Goal: Information Seeking & Learning: Understand process/instructions

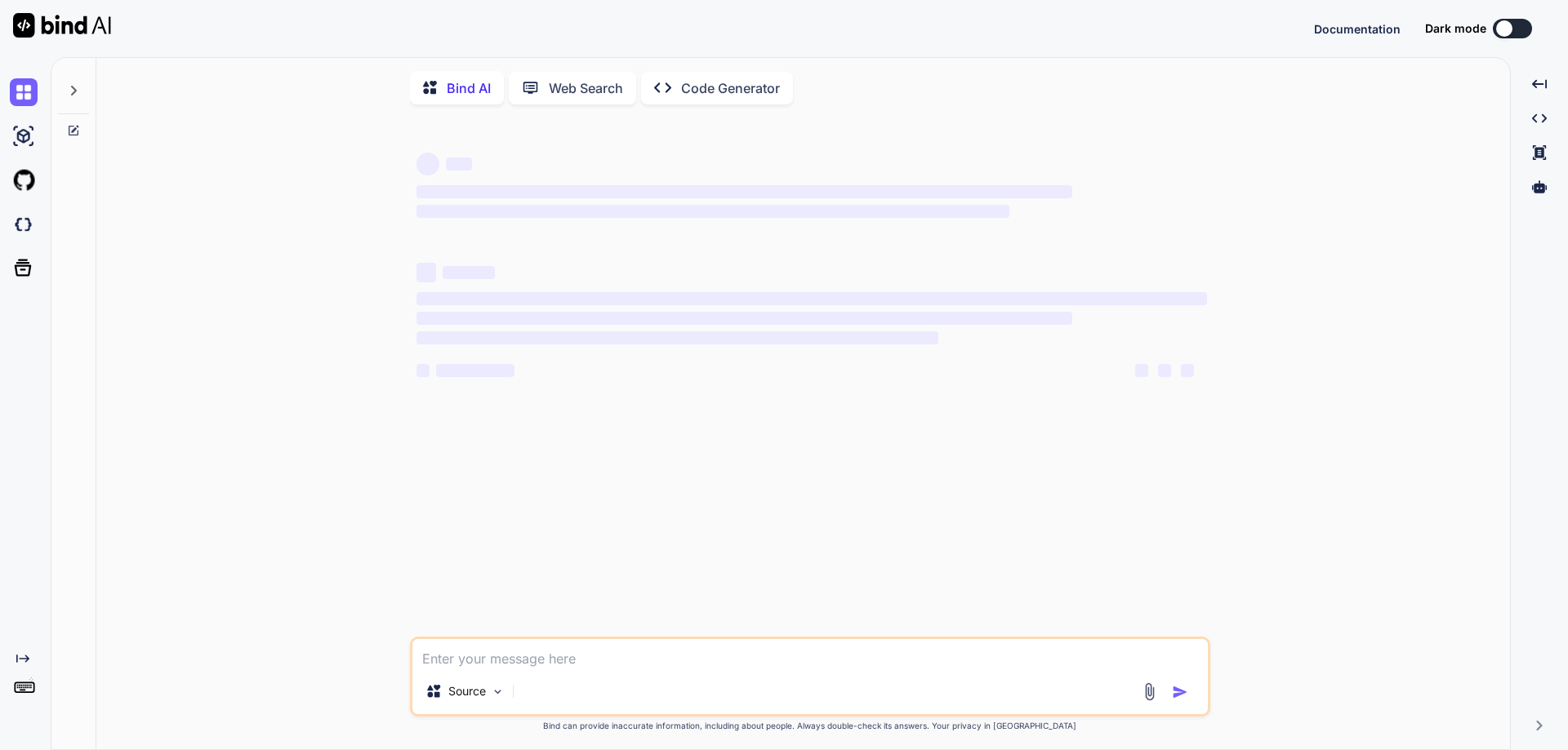
click at [167, 290] on div "‌ ‌ ‌ ‌ ‌ ‌ ‌ ‌ ‌ ‌ ‌ ‌ ‌ ‌ Source Created with Bind Always check its answers. …" at bounding box center [810, 435] width 1400 height 634
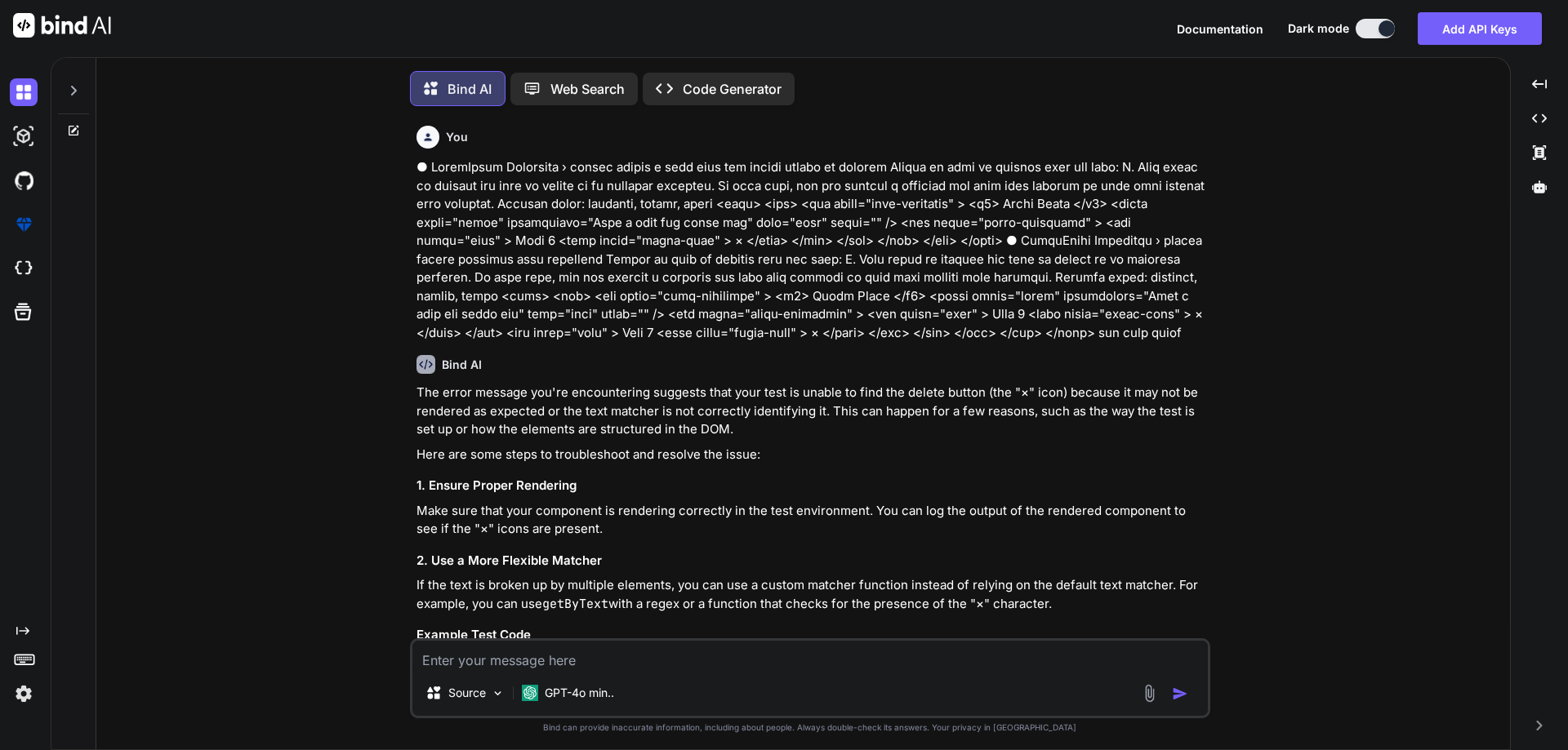
type textarea "x"
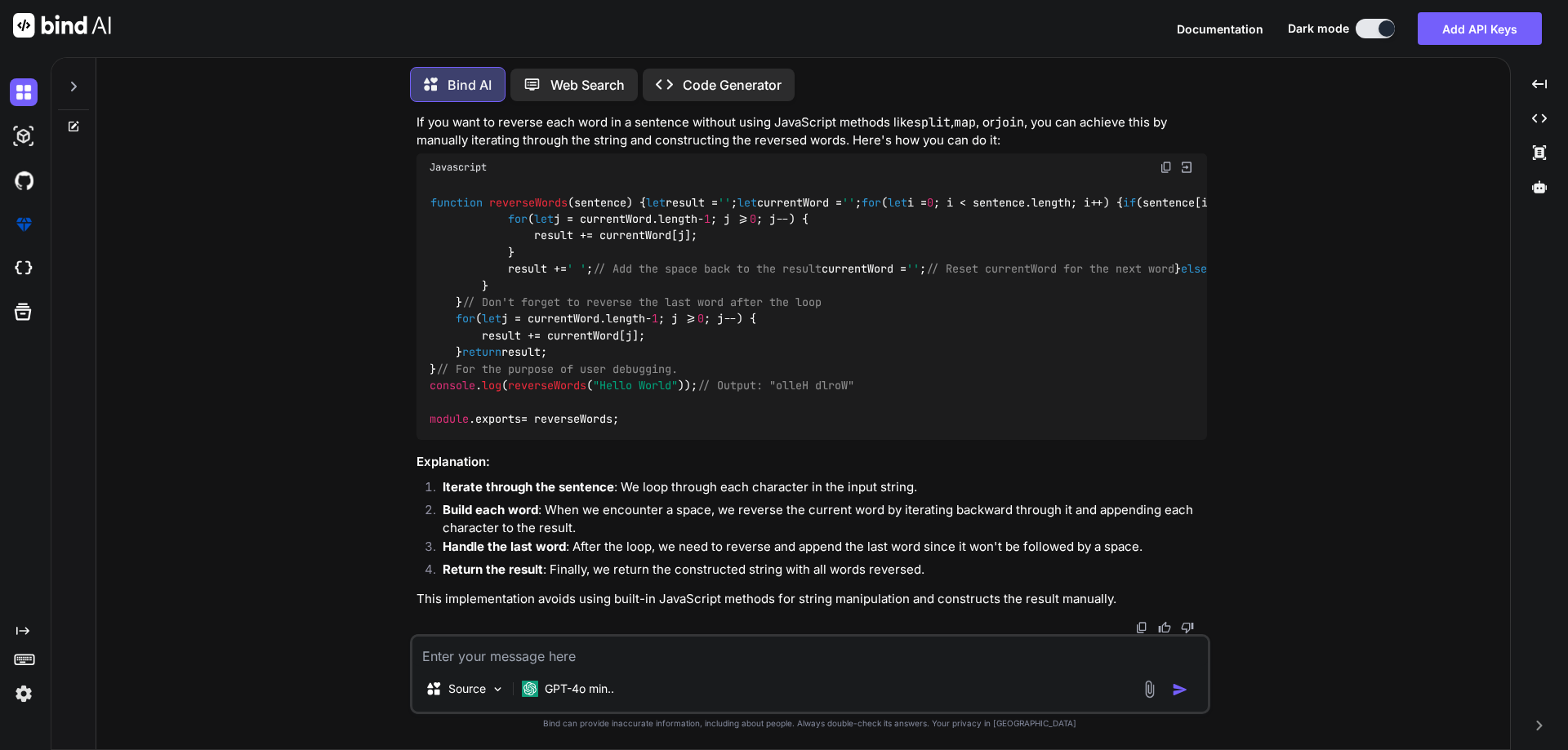
scroll to position [4979, 0]
click at [601, 656] on textarea at bounding box center [810, 651] width 796 height 29
click at [67, 120] on icon at bounding box center [74, 127] width 13 height 13
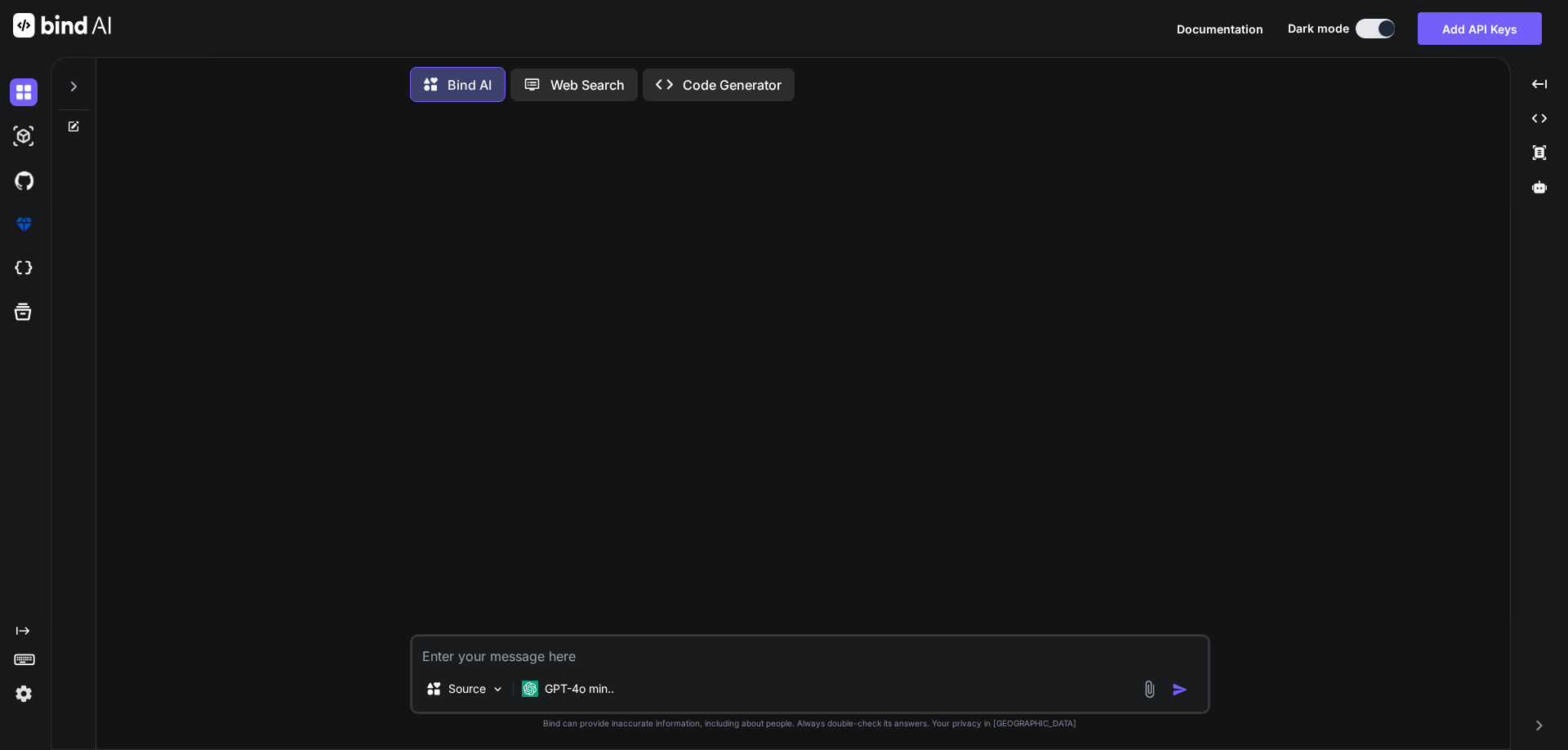
click at [613, 651] on textarea at bounding box center [810, 651] width 796 height 29
paste textarea "const normalizedType = /mix/gi.test(type) ? 'Mixed' :type;"
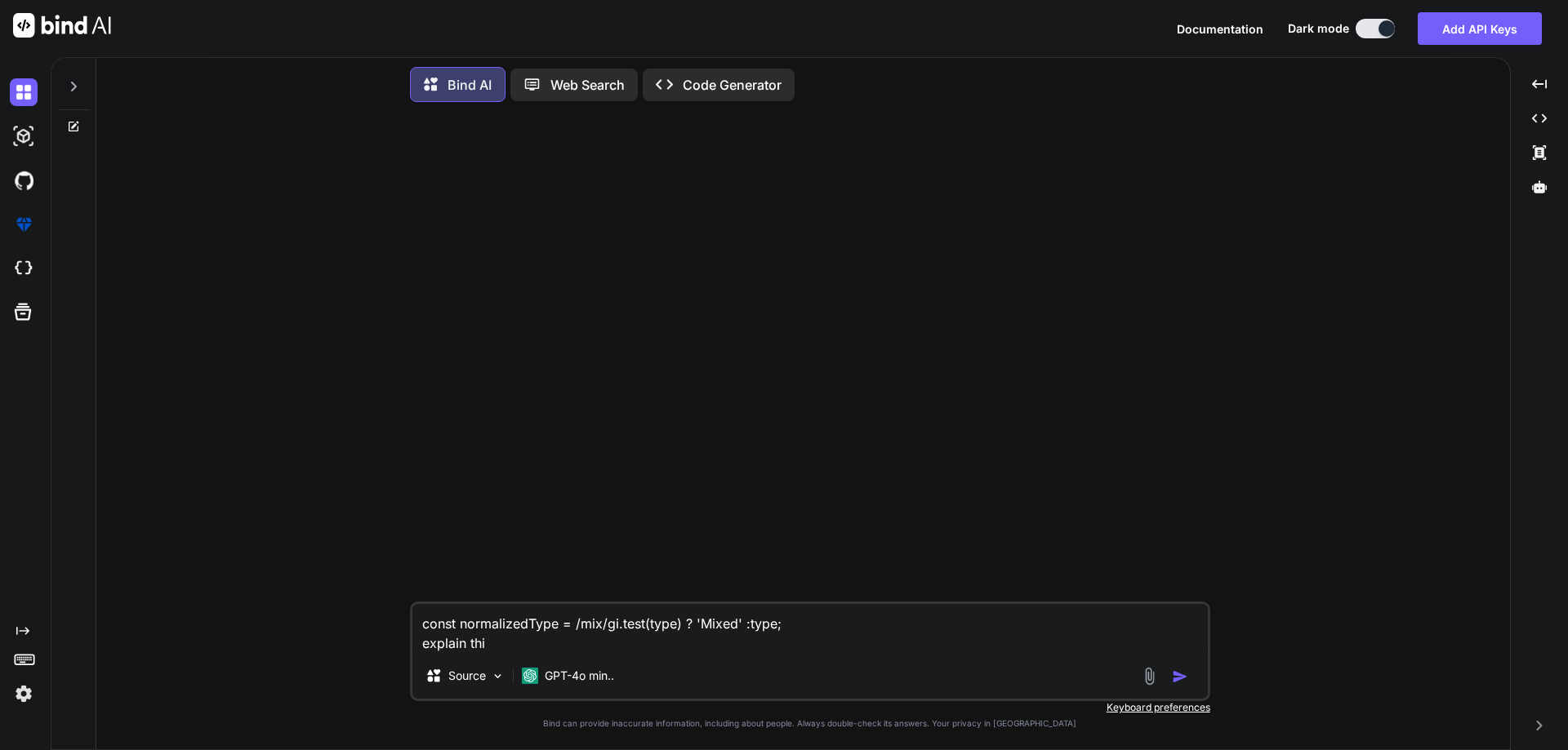
type textarea "const normalizedType = /mix/gi.test(type) ? 'Mixed' :type; explain this"
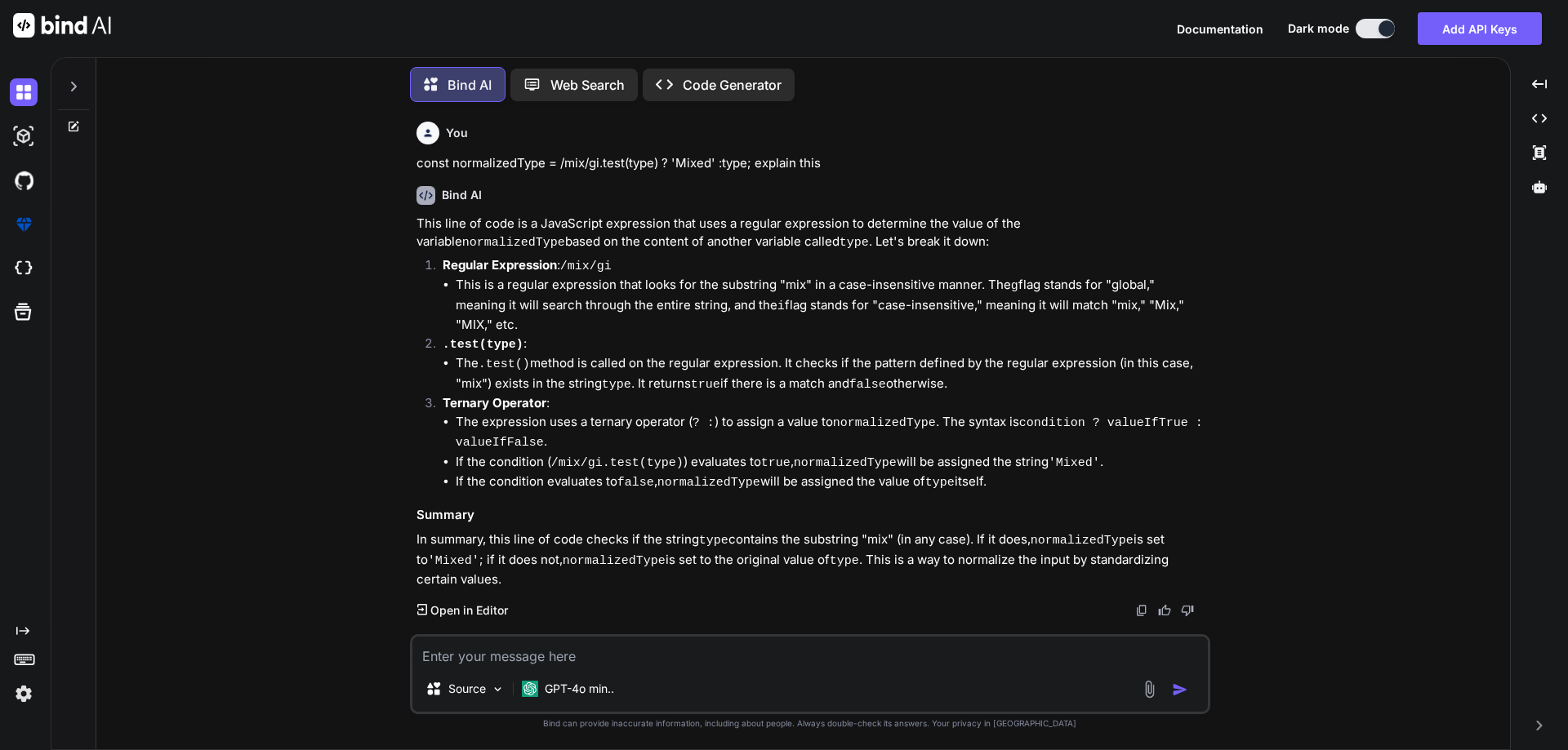
click at [565, 236] on code "normalizedType" at bounding box center [514, 242] width 103 height 14
click at [550, 241] on p "This line of code is a JavaScript expression that uses a regular expression to …" at bounding box center [812, 234] width 790 height 39
click at [631, 240] on p "This line of code is a JavaScript expression that uses a regular expression to …" at bounding box center [812, 234] width 790 height 39
drag, startPoint x: 556, startPoint y: 266, endPoint x: 435, endPoint y: 266, distance: 121.0
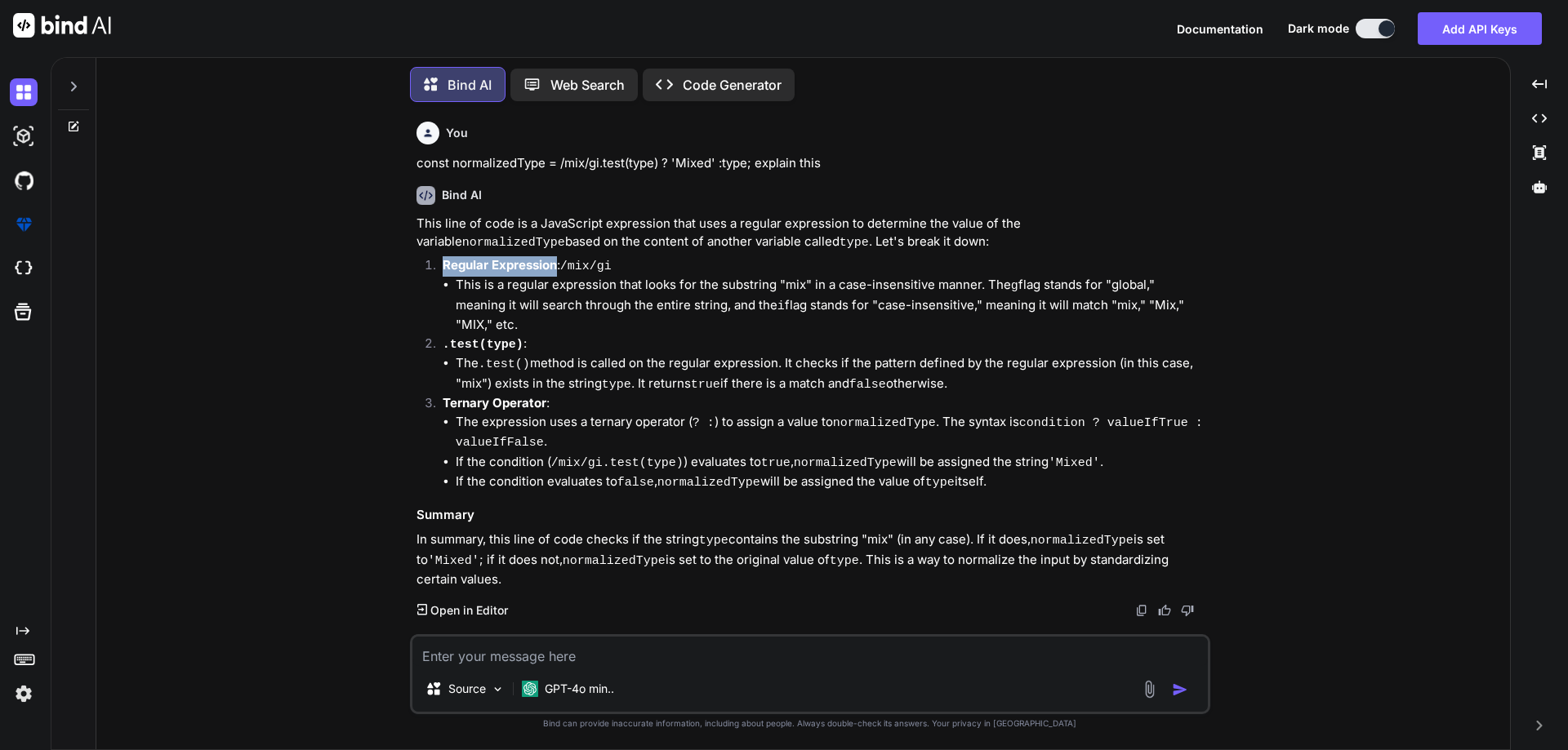
click at [435, 266] on li "Regular Expression : /mix/gi This is a regular expression that looks for the su…" at bounding box center [818, 295] width 778 height 79
copy strong "Regular Expression"
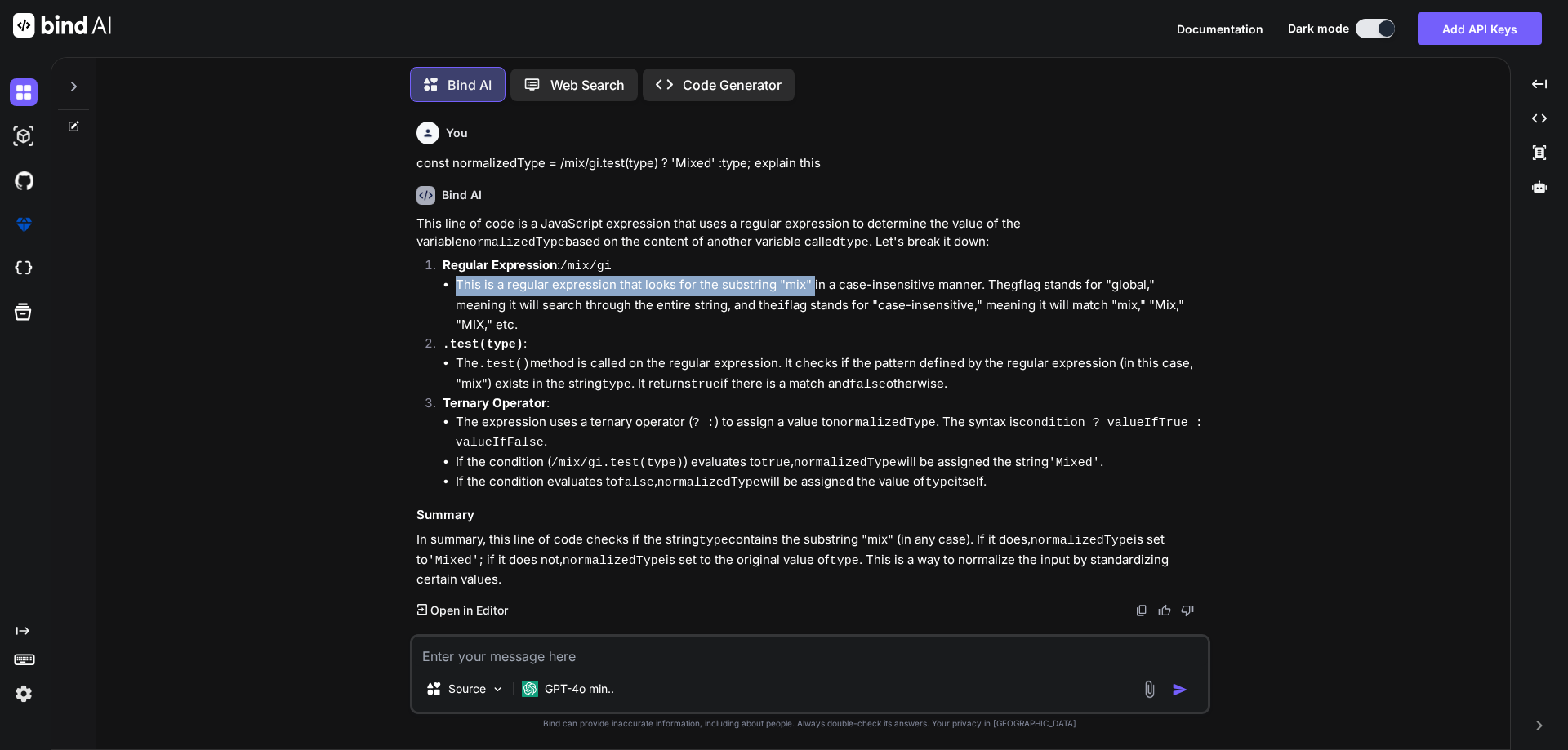
drag, startPoint x: 457, startPoint y: 281, endPoint x: 813, endPoint y: 281, distance: 356.0
click at [813, 281] on li "This is a regular expression that looks for the substring "mix" in a case-insen…" at bounding box center [831, 305] width 751 height 59
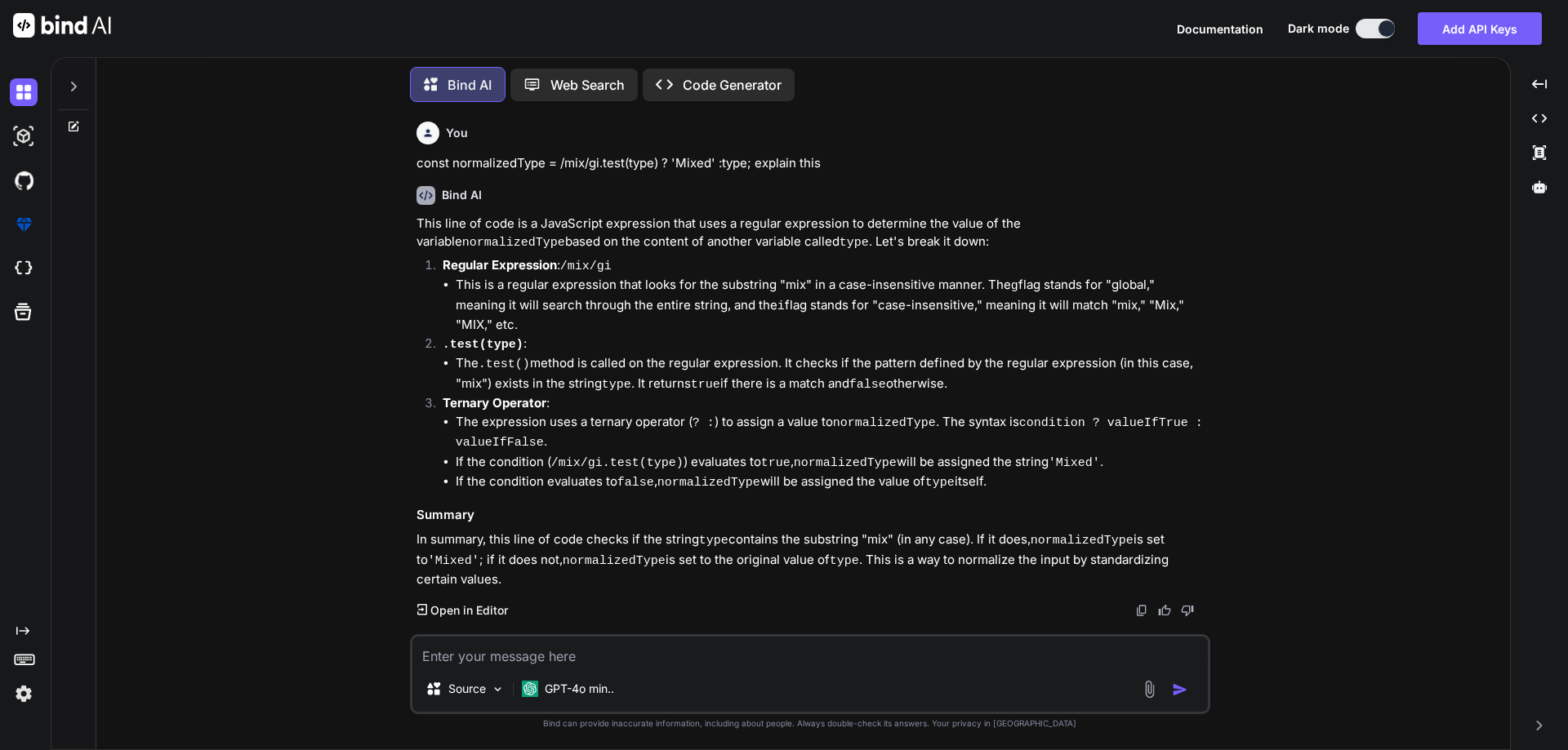
click at [821, 354] on li "The .test() method is called on the regular expression. It checks if the patter…" at bounding box center [831, 374] width 751 height 40
click at [890, 354] on li "The .test() method is called on the regular expression. It checks if the patter…" at bounding box center [831, 374] width 751 height 40
click at [1026, 354] on li "The .test() method is called on the regular expression. It checks if the patter…" at bounding box center [831, 374] width 751 height 40
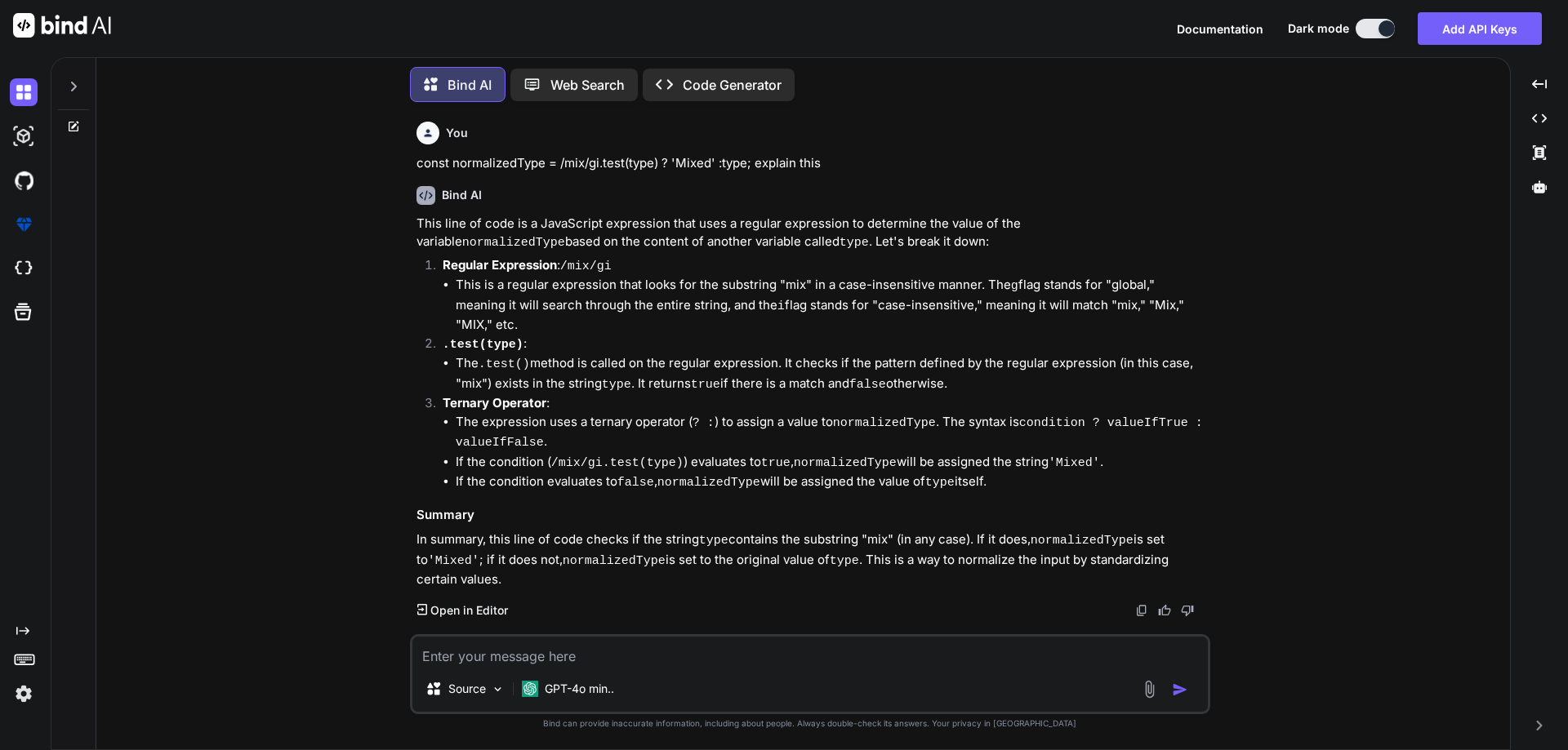
click at [1086, 354] on li "The .test() method is called on the regular expression. It checks if the patter…" at bounding box center [831, 374] width 751 height 40
click at [465, 371] on li "The .test() method is called on the regular expression. It checks if the patter…" at bounding box center [831, 374] width 751 height 40
click at [546, 371] on li "The .test() method is called on the regular expression. It checks if the patter…" at bounding box center [831, 374] width 751 height 40
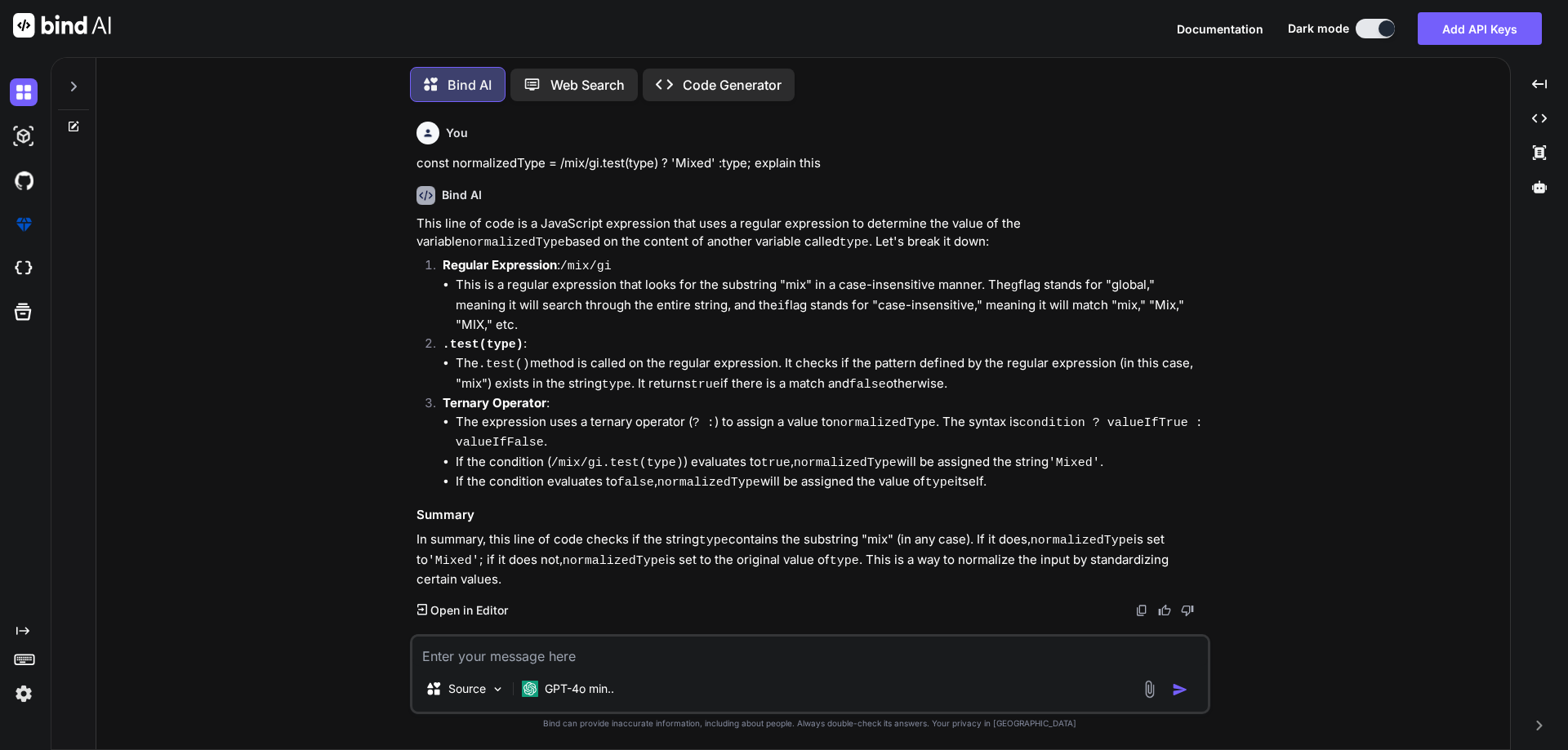
click at [675, 453] on li "If the condition ( /mix/gi.test(type) ) evaluates to true , normalizedType will…" at bounding box center [831, 463] width 751 height 21
click at [761, 456] on code "true" at bounding box center [775, 463] width 29 height 14
click at [820, 456] on code "normalizedType" at bounding box center [845, 463] width 103 height 14
click at [908, 453] on li "If the condition ( /mix/gi.test(type) ) evaluates to true , normalizedType will…" at bounding box center [831, 463] width 751 height 21
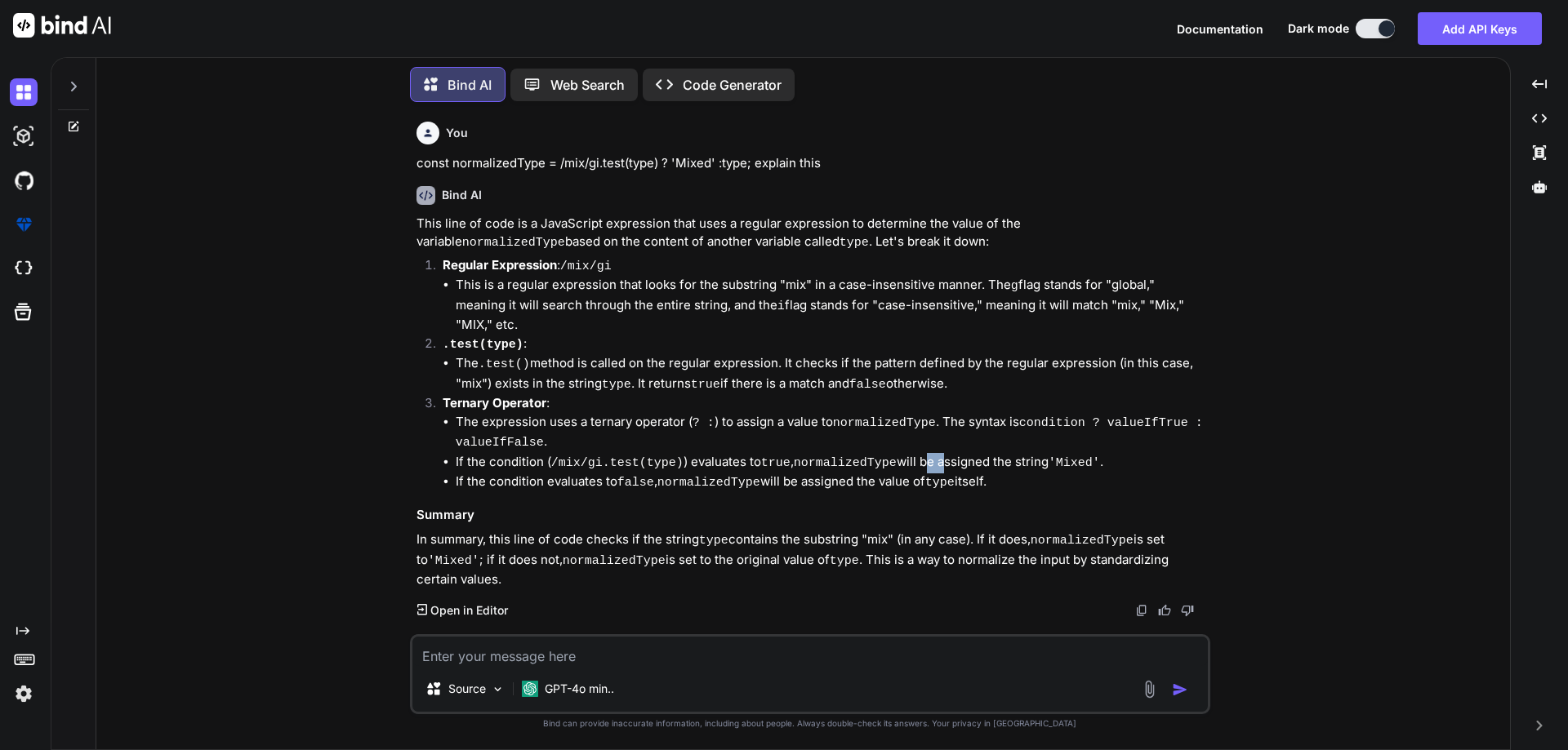
click at [908, 453] on li "If the condition ( /mix/gi.test(type) ) evaluates to true , normalizedType will…" at bounding box center [831, 463] width 751 height 21
click at [951, 453] on li "If the condition ( /mix/gi.test(type) ) evaluates to true , normalizedType will…" at bounding box center [831, 463] width 751 height 21
click at [1021, 453] on li "If the condition ( /mix/gi.test(type) ) evaluates to true , normalizedType will…" at bounding box center [831, 463] width 751 height 21
click at [1072, 456] on code "'Mixed'" at bounding box center [1074, 463] width 51 height 14
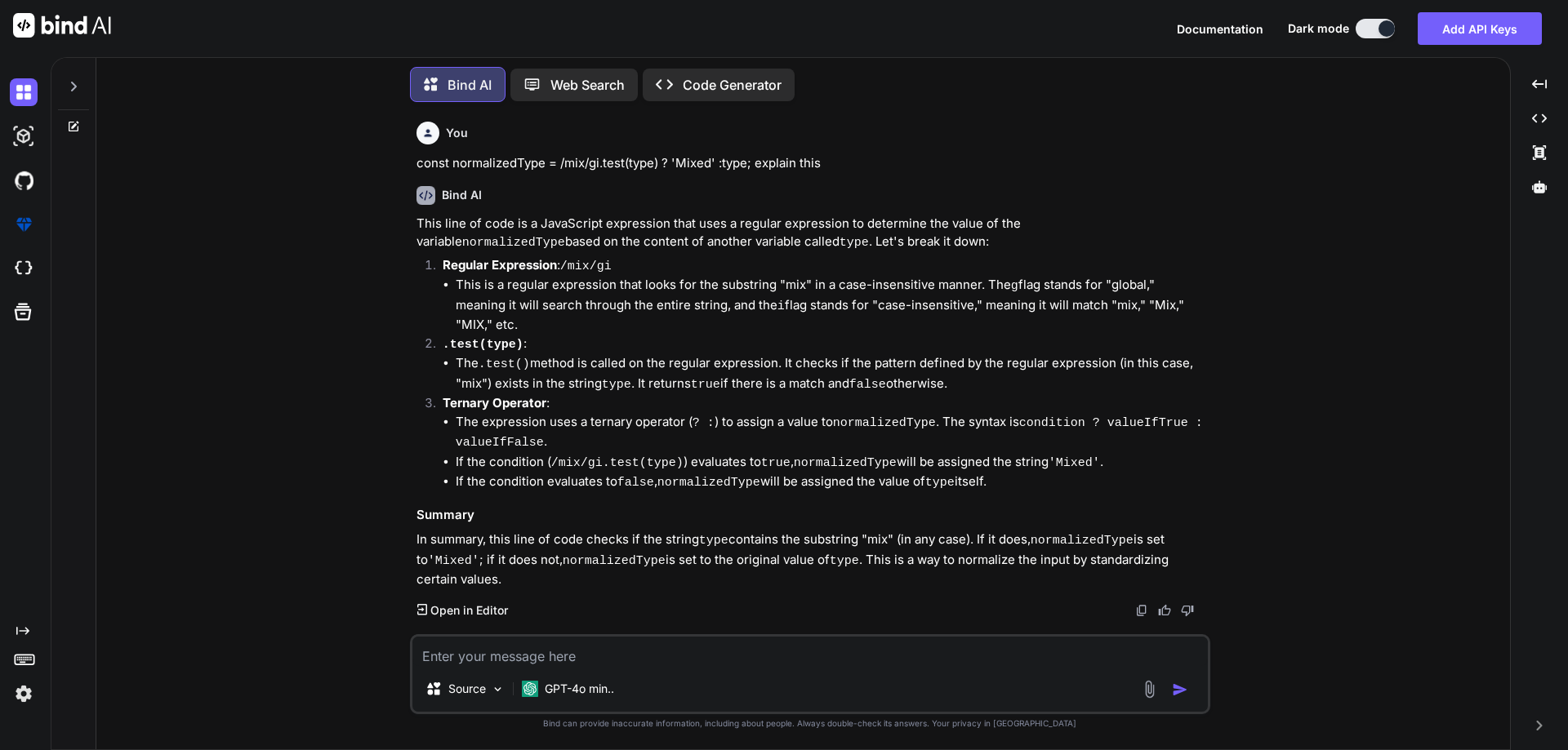
click at [1072, 456] on code "'Mixed'" at bounding box center [1074, 463] width 51 height 14
click at [595, 473] on li "If the condition evaluates to false , normalizedType will be assigned the value…" at bounding box center [831, 483] width 751 height 21
click at [664, 476] on code "normalizedType" at bounding box center [709, 483] width 103 height 14
click at [704, 476] on code "normalizedType" at bounding box center [709, 483] width 103 height 14
